Goal: Task Accomplishment & Management: Use online tool/utility

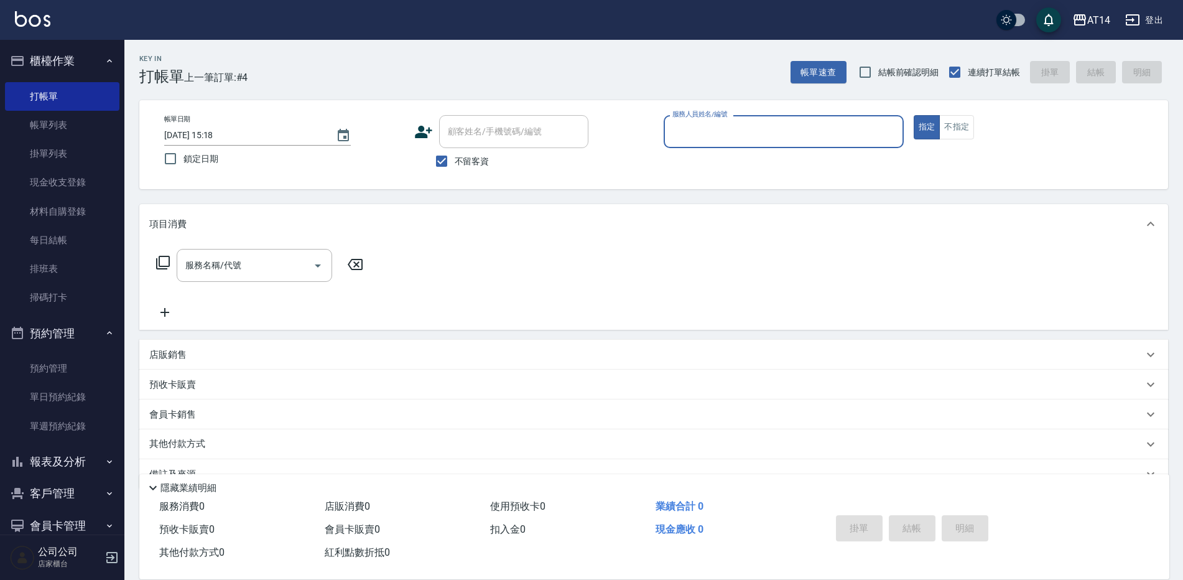
scroll to position [29, 0]
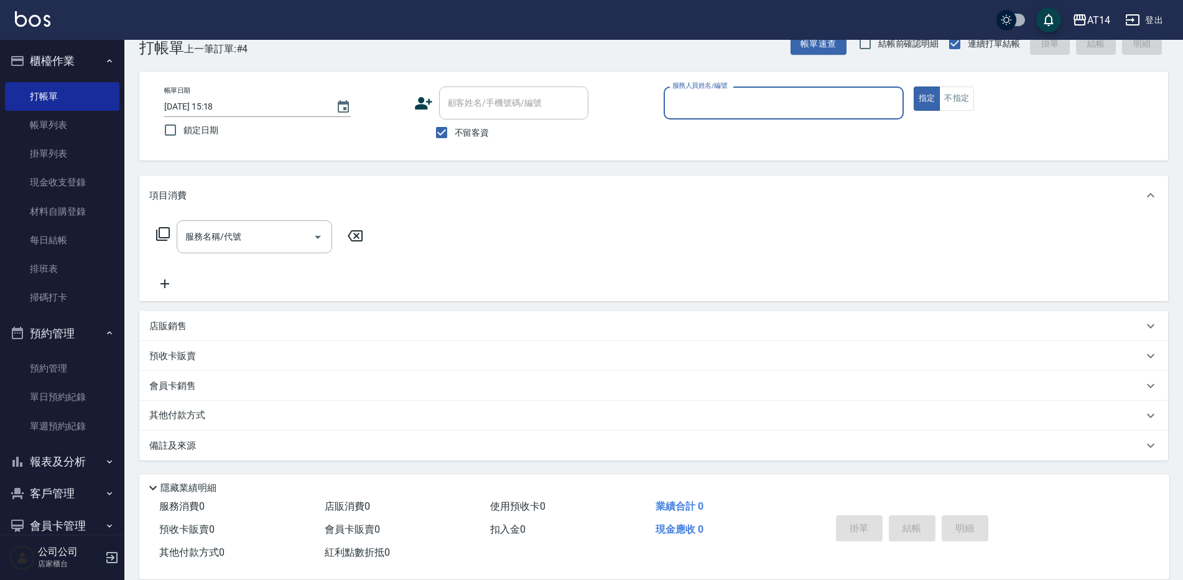
click at [782, 117] on div "服務人員姓名/編號" at bounding box center [783, 102] width 240 height 33
click at [955, 103] on button "不指定" at bounding box center [956, 98] width 35 height 24
click at [813, 116] on div "服務人員姓名/編號" at bounding box center [783, 102] width 240 height 33
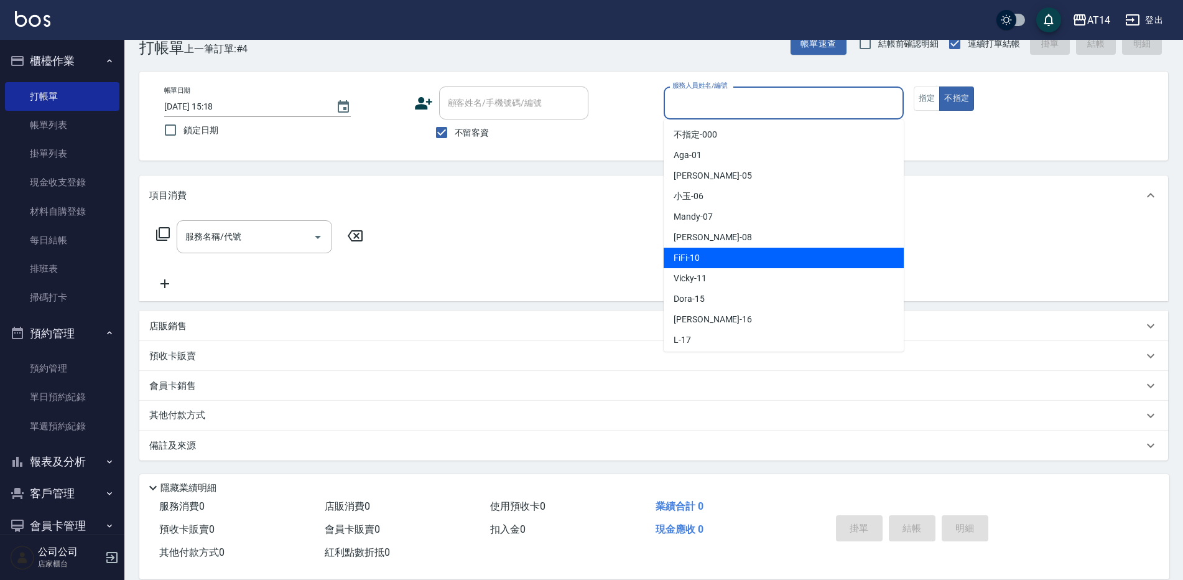
click at [741, 266] on div "FiFi -10" at bounding box center [783, 257] width 240 height 21
type input "FiFi-10"
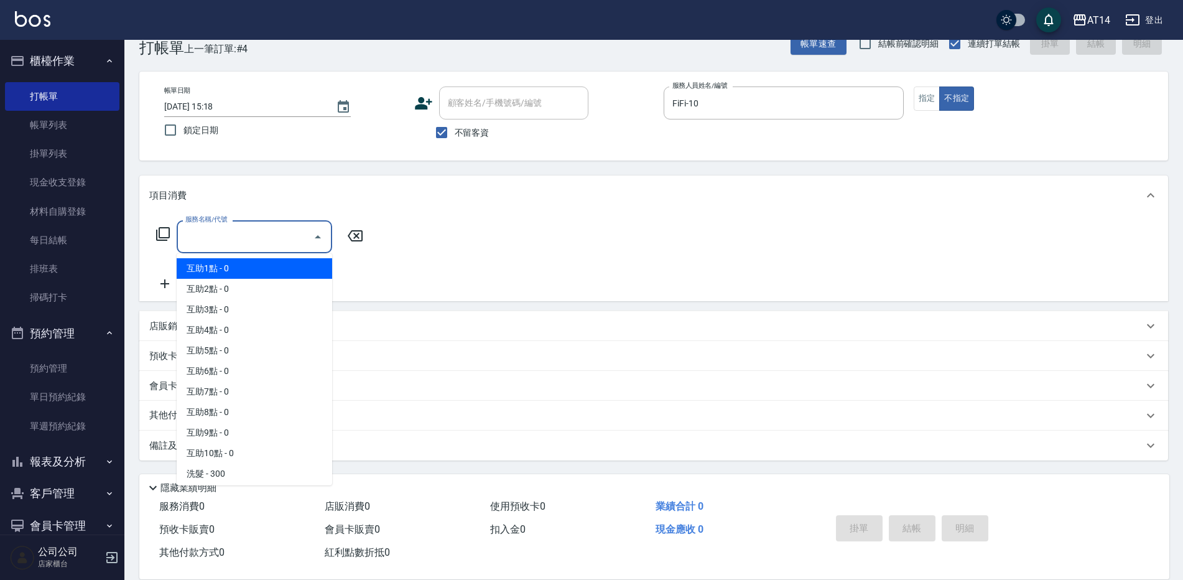
click at [278, 241] on input "服務名稱/代號" at bounding box center [245, 237] width 126 height 22
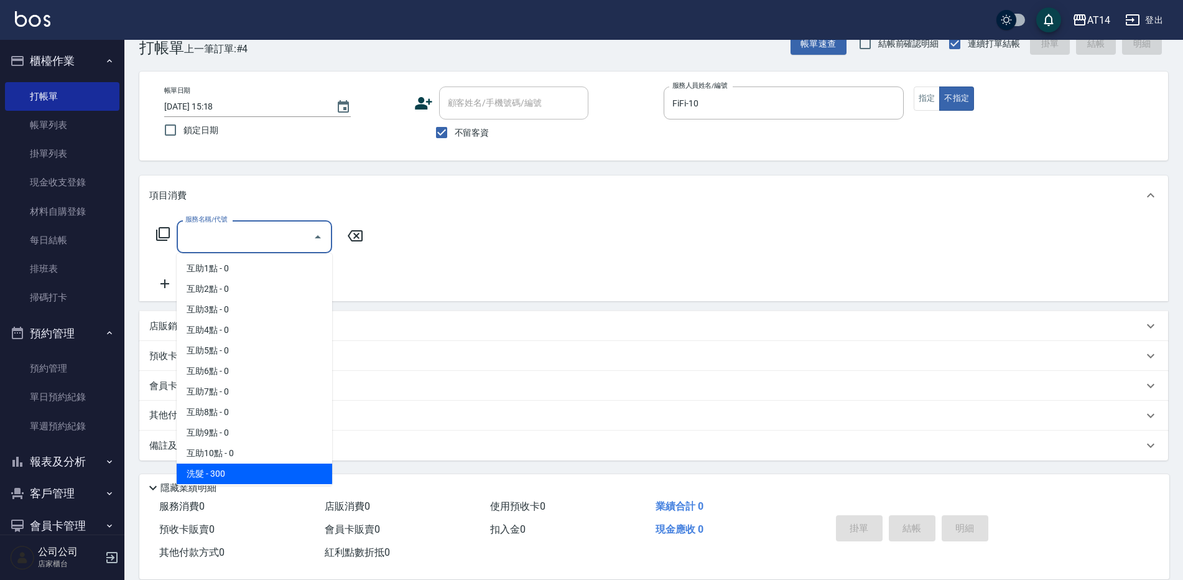
click at [233, 474] on span "洗髮 - 300" at bounding box center [254, 473] width 155 height 21
type input "洗髮(011)"
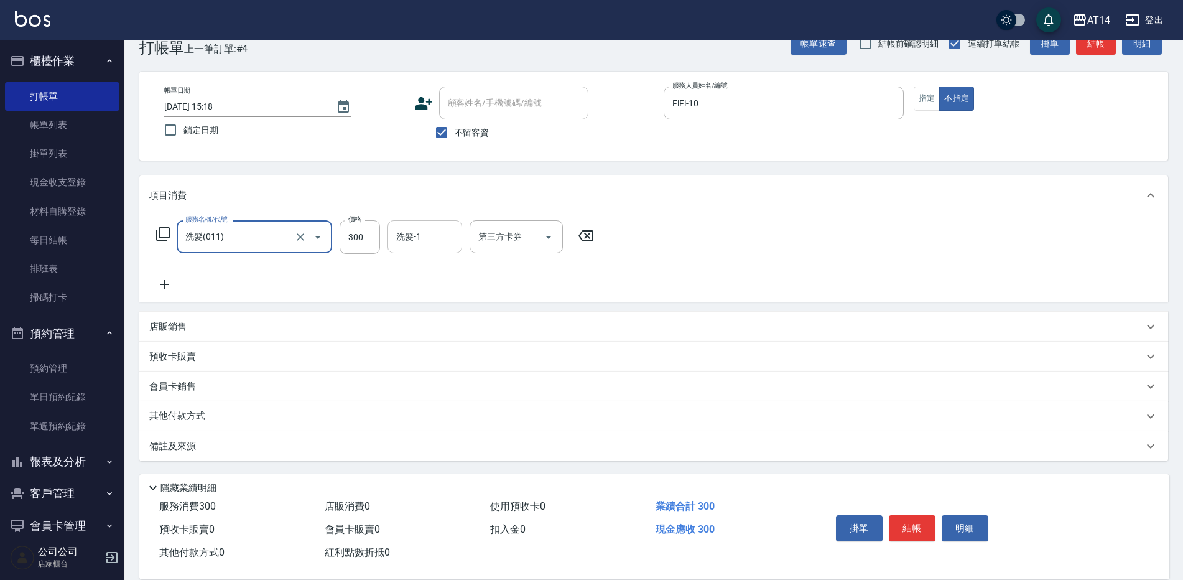
click at [436, 236] on input "洗髮-1" at bounding box center [424, 237] width 63 height 22
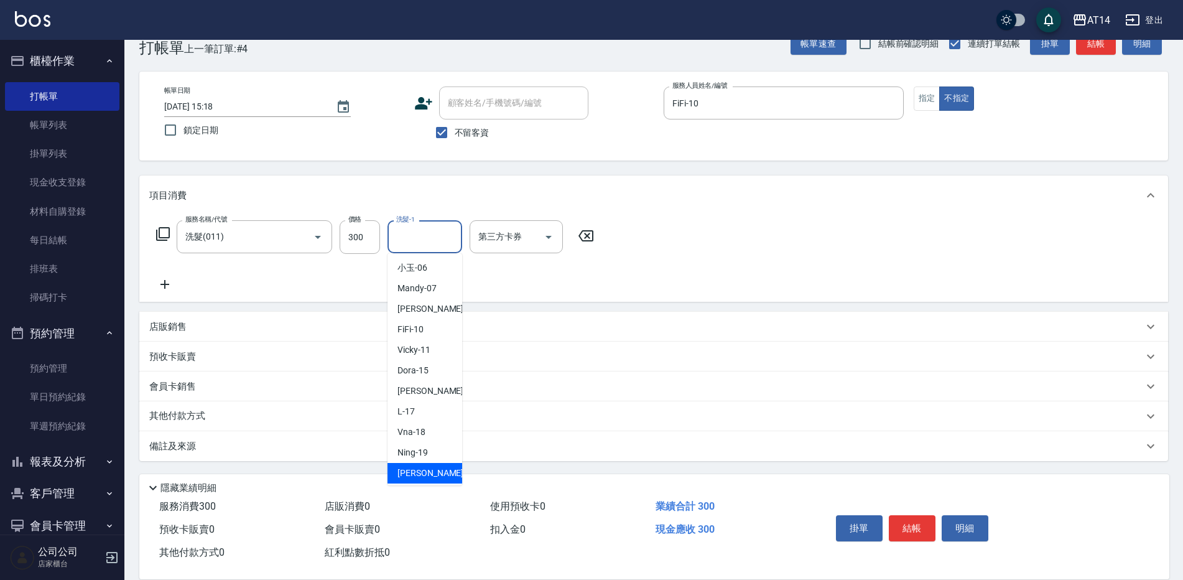
scroll to position [187, 0]
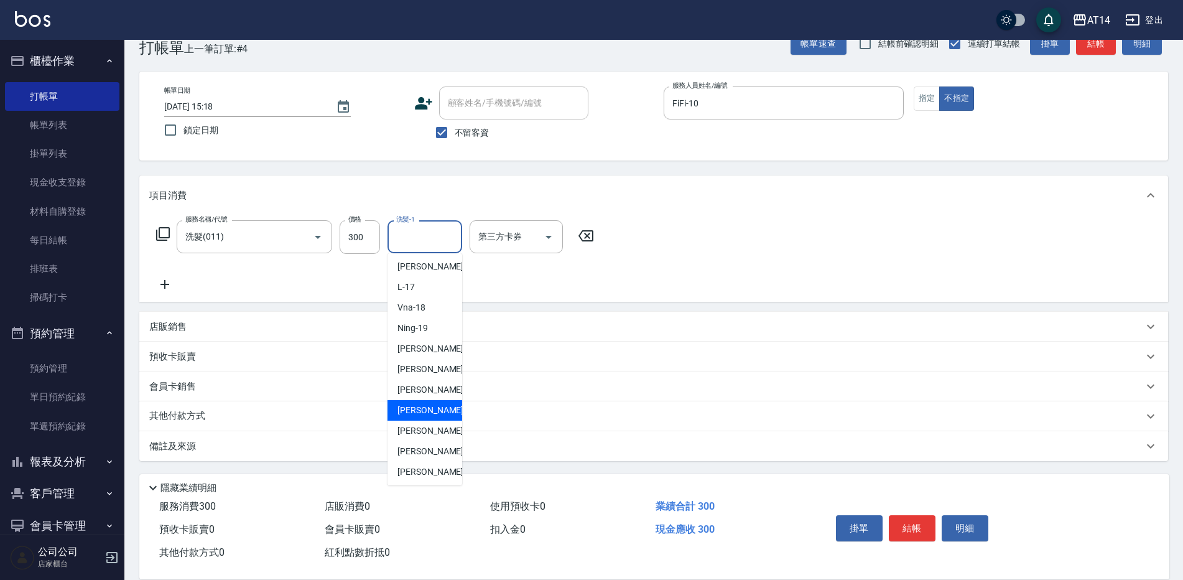
click at [435, 414] on span "[PERSON_NAME] -63" at bounding box center [436, 410] width 78 height 13
type input "[PERSON_NAME]-63"
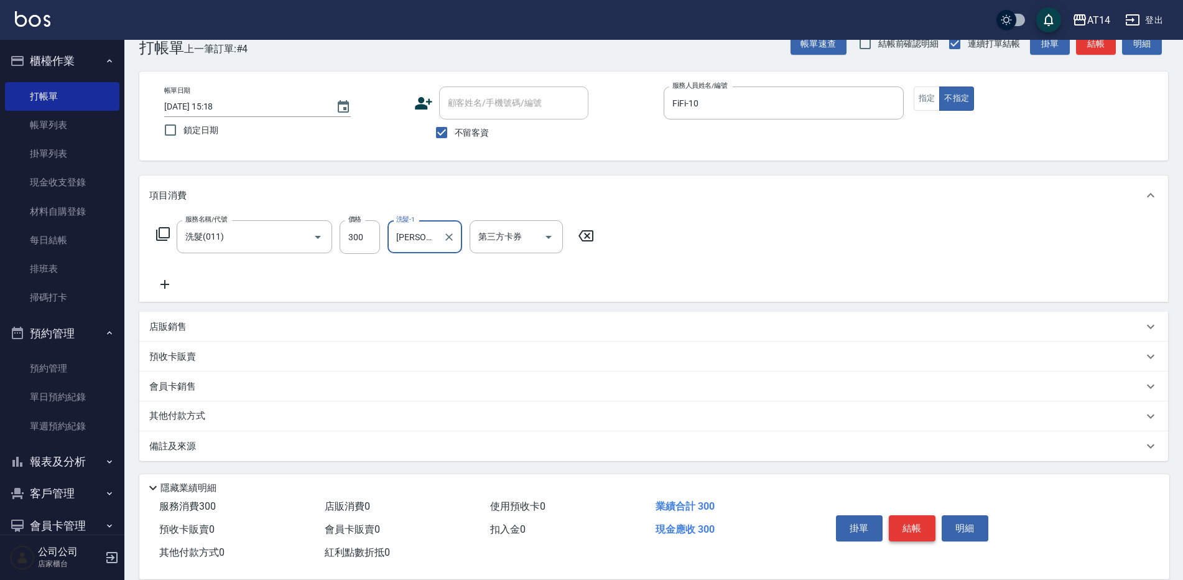
click at [922, 524] on button "結帳" at bounding box center [912, 528] width 47 height 26
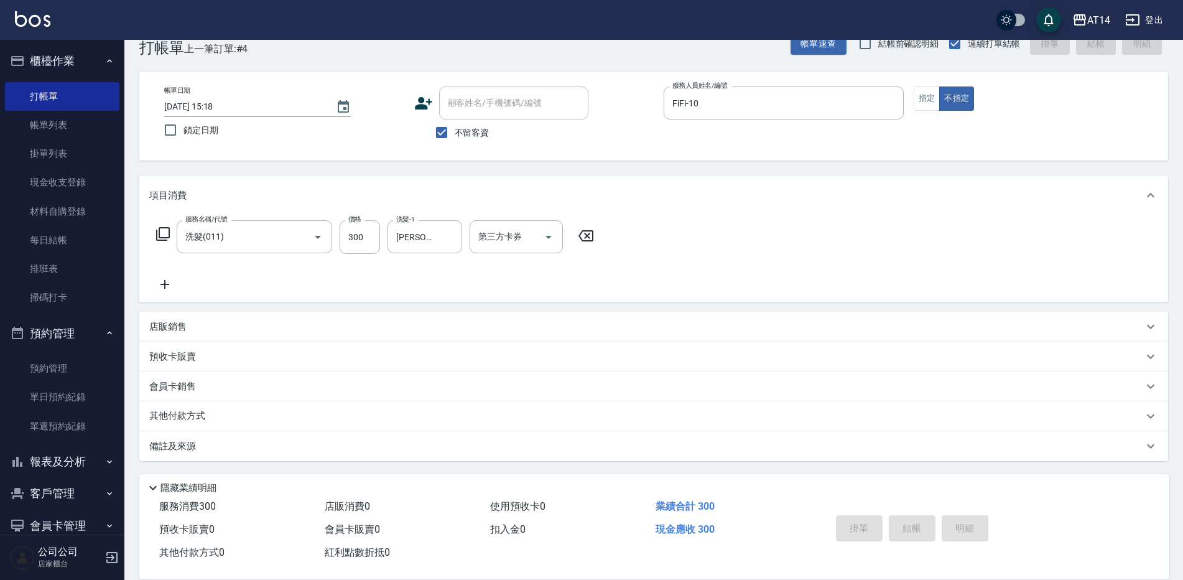
type input "[DATE] 16:15"
